Goal: Task Accomplishment & Management: Manage account settings

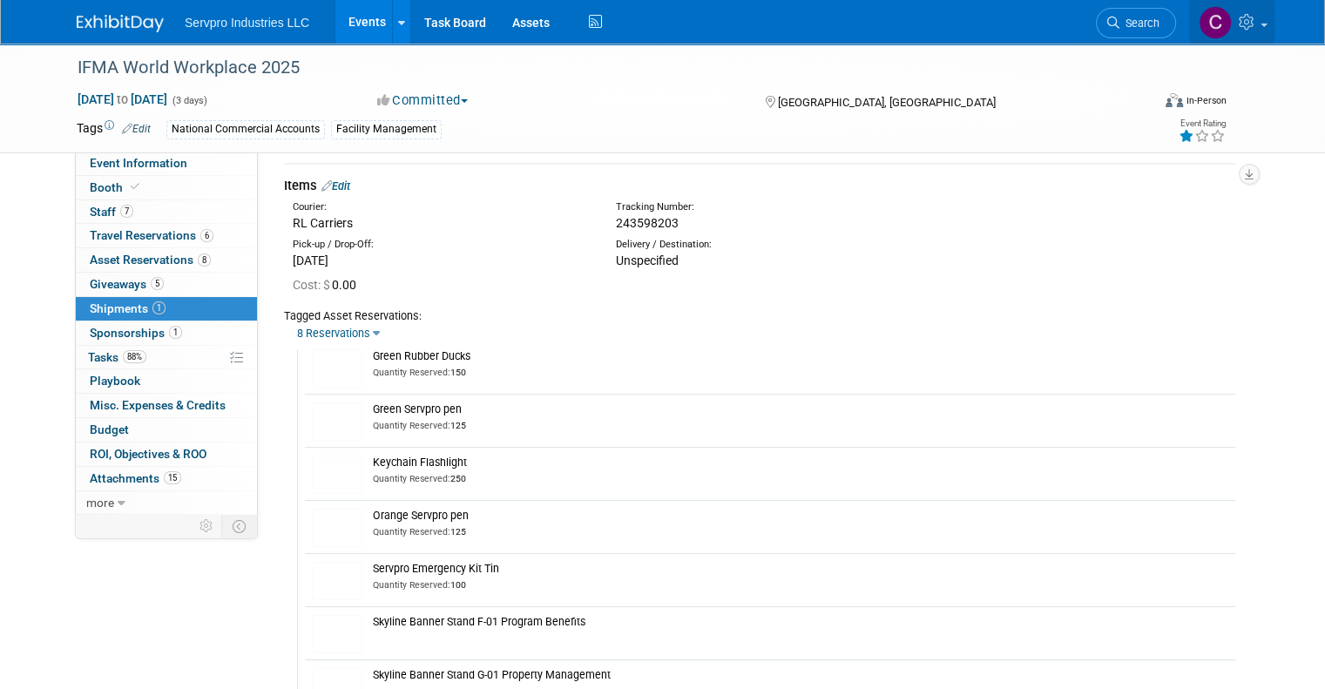
click at [1275, 17] on link at bounding box center [1231, 22] width 85 height 44
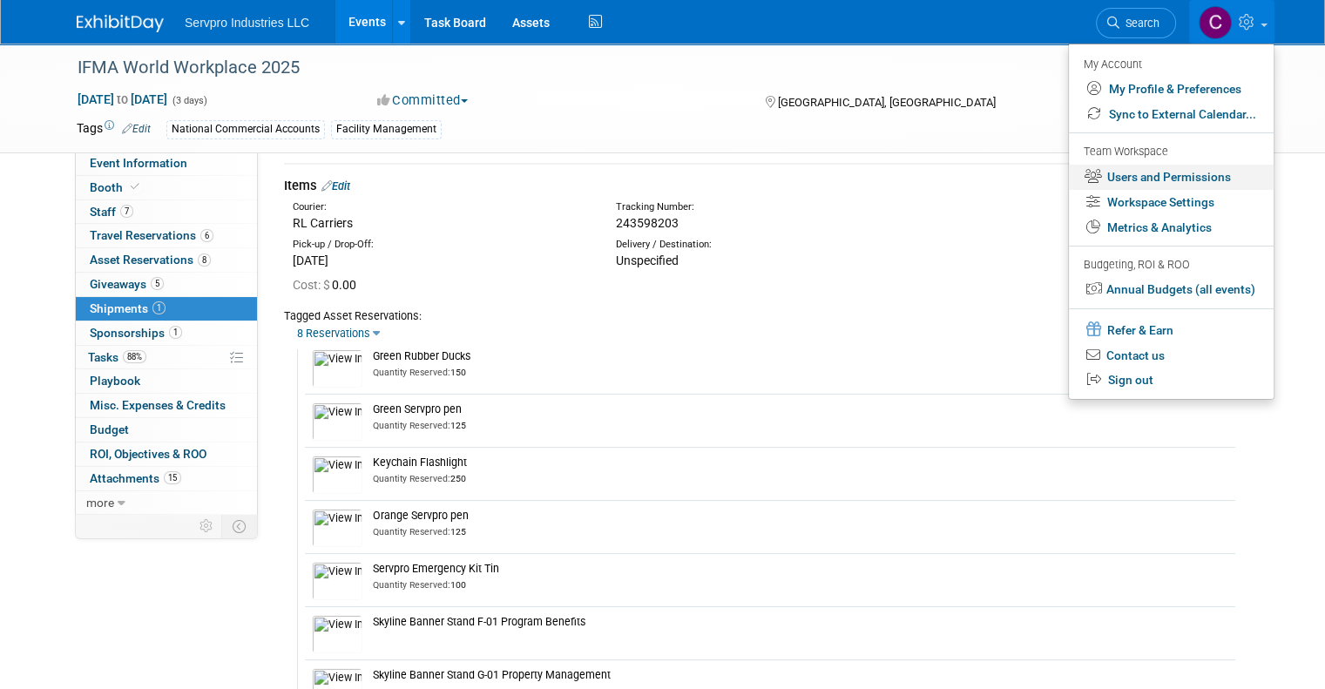
click at [1147, 180] on link "Users and Permissions" at bounding box center [1171, 177] width 205 height 25
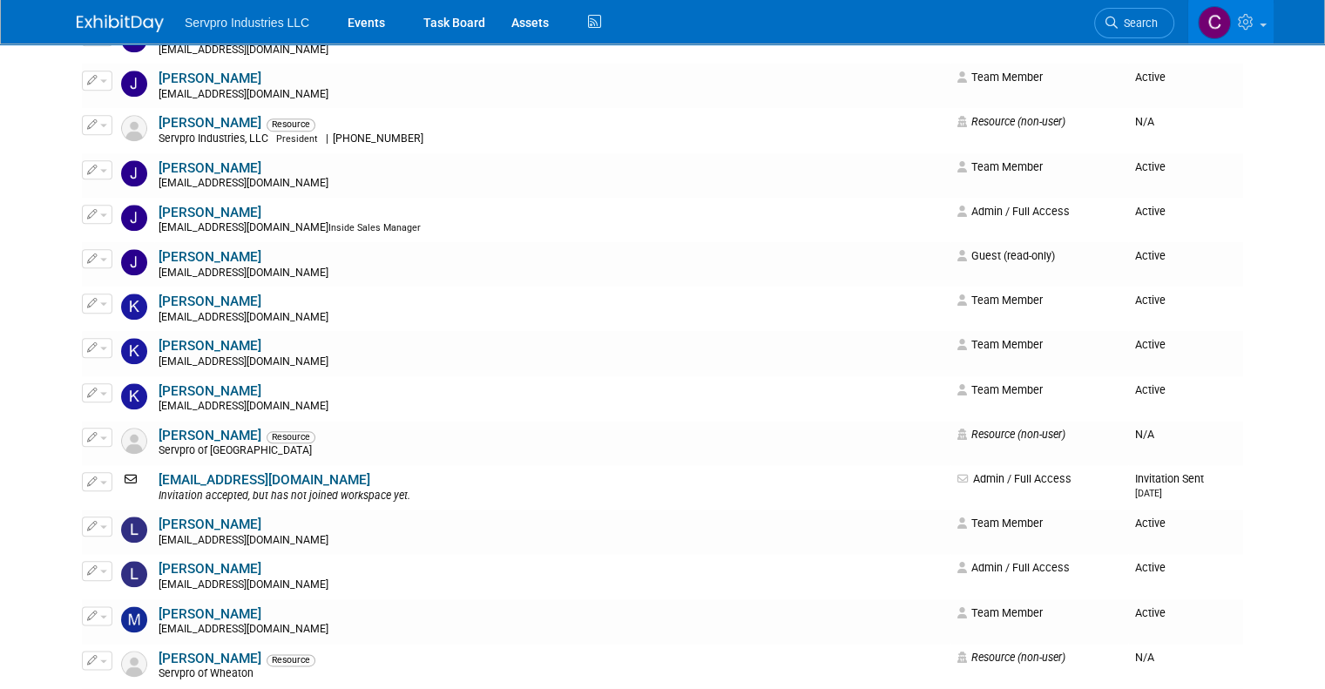
scroll to position [1909, 0]
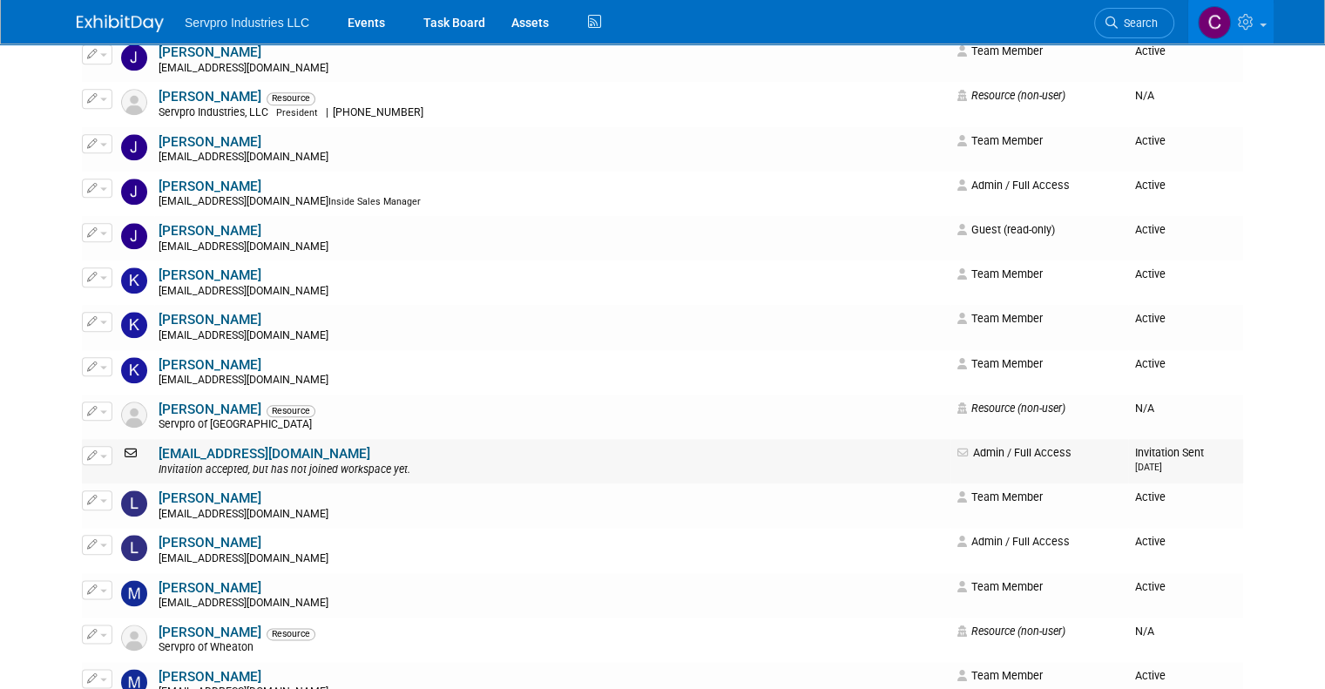
click at [165, 456] on link "ldreed@servpro.com" at bounding box center [265, 454] width 212 height 16
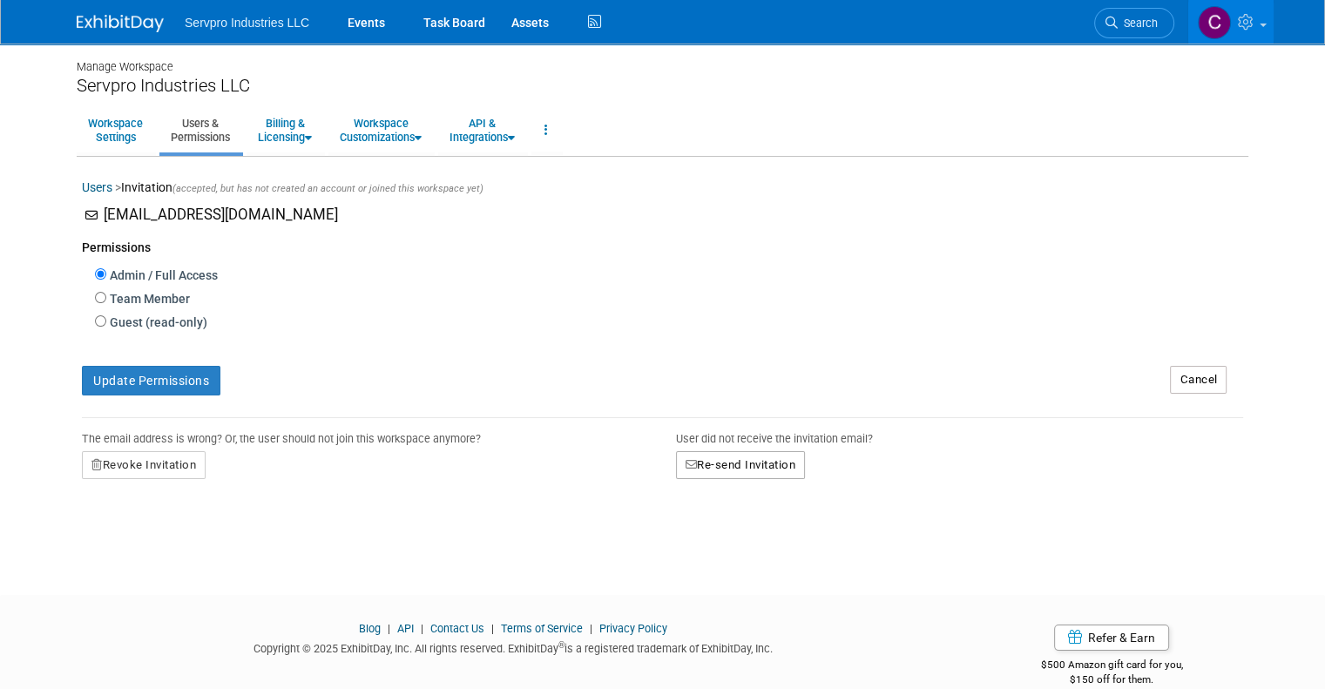
click at [711, 457] on button "Re-send Invitation" at bounding box center [741, 465] width 130 height 28
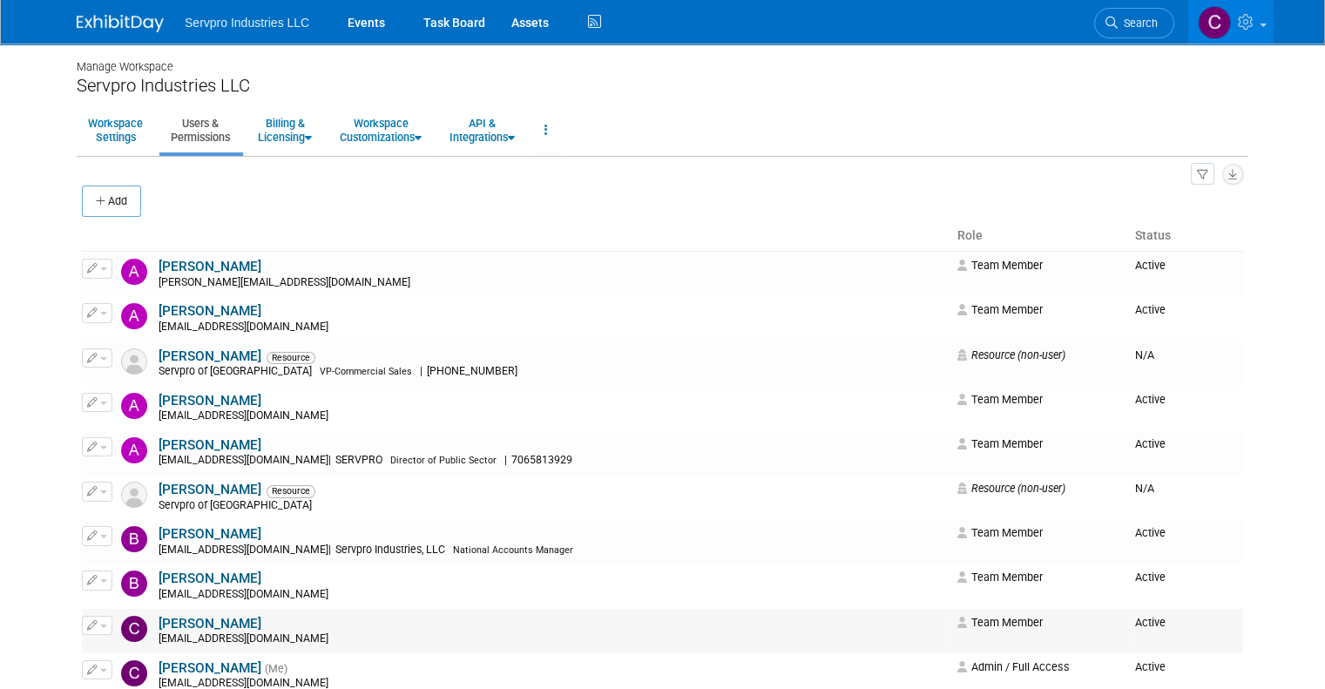
click at [626, 646] on td "Carly Howard choward@servpro.com" at bounding box center [552, 631] width 796 height 44
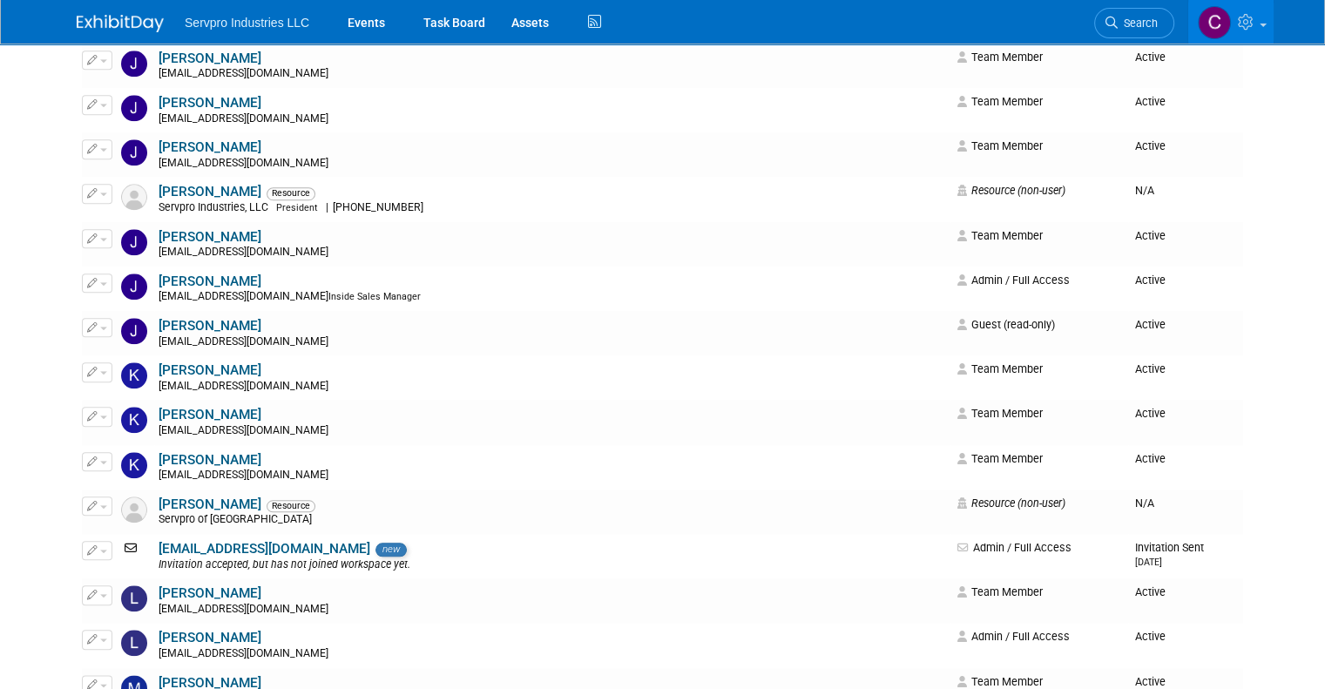
scroll to position [1827, 0]
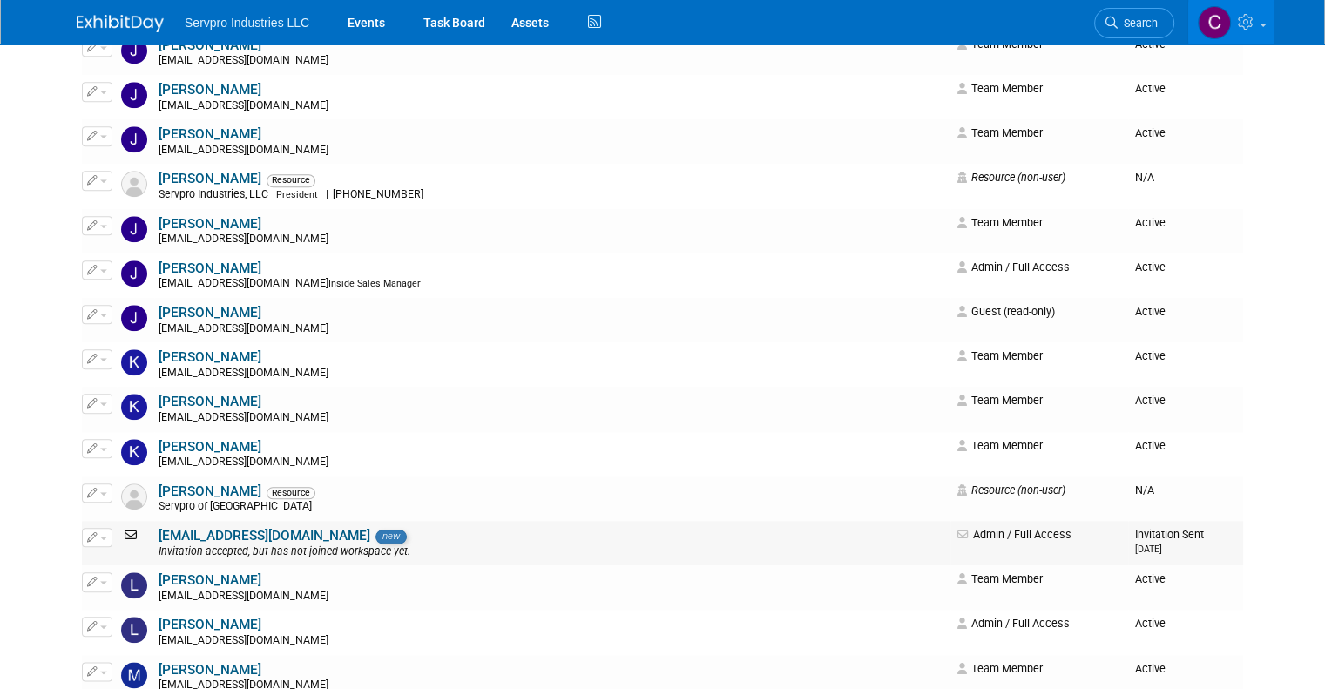
click at [121, 534] on icon at bounding box center [132, 535] width 23 height 12
click at [1242, 107] on td "Active" at bounding box center [1185, 97] width 115 height 44
